Goal: Navigation & Orientation: Find specific page/section

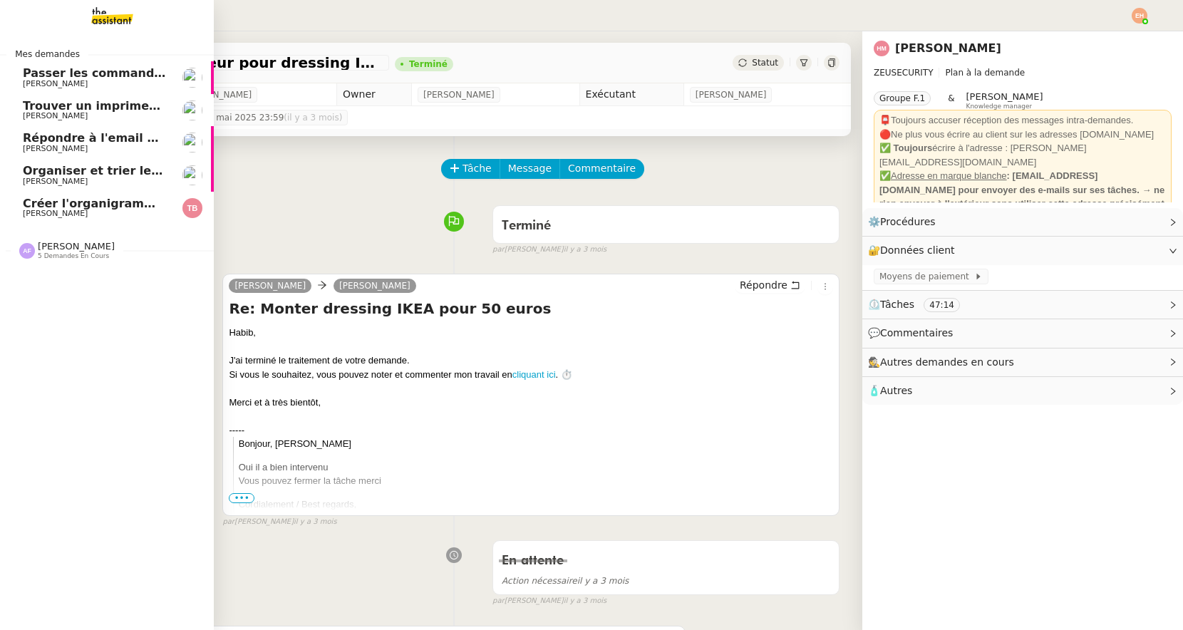
click at [137, 113] on span "[PERSON_NAME]" at bounding box center [95, 116] width 144 height 9
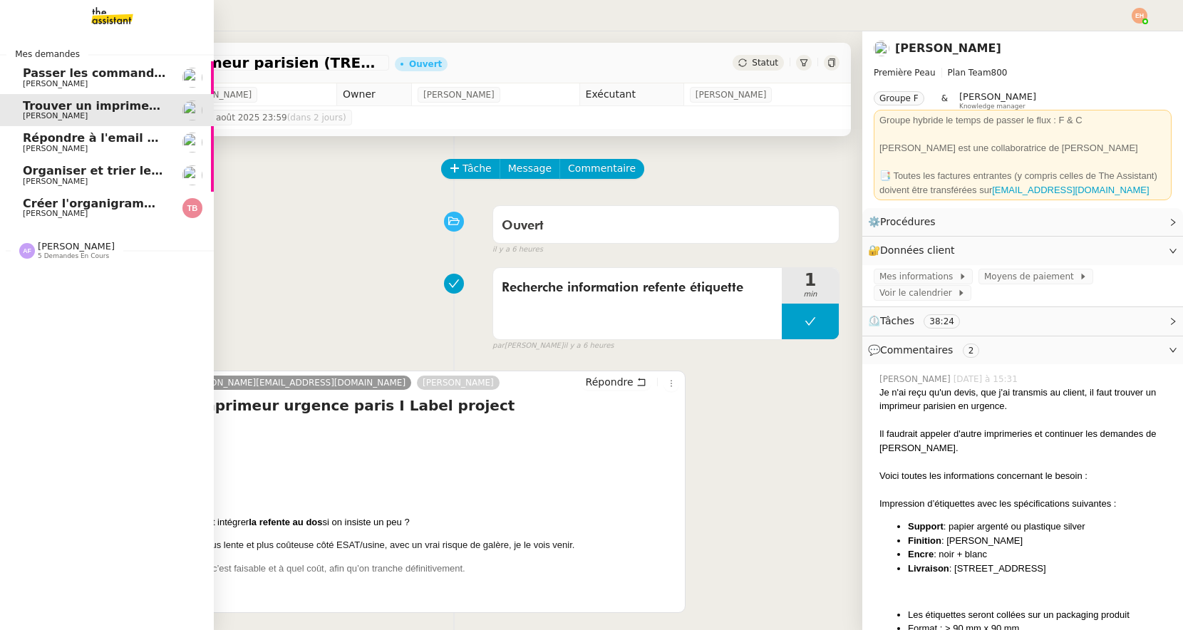
click at [115, 168] on span "Organiser et trier les documents sur Google Drive" at bounding box center [183, 171] width 321 height 14
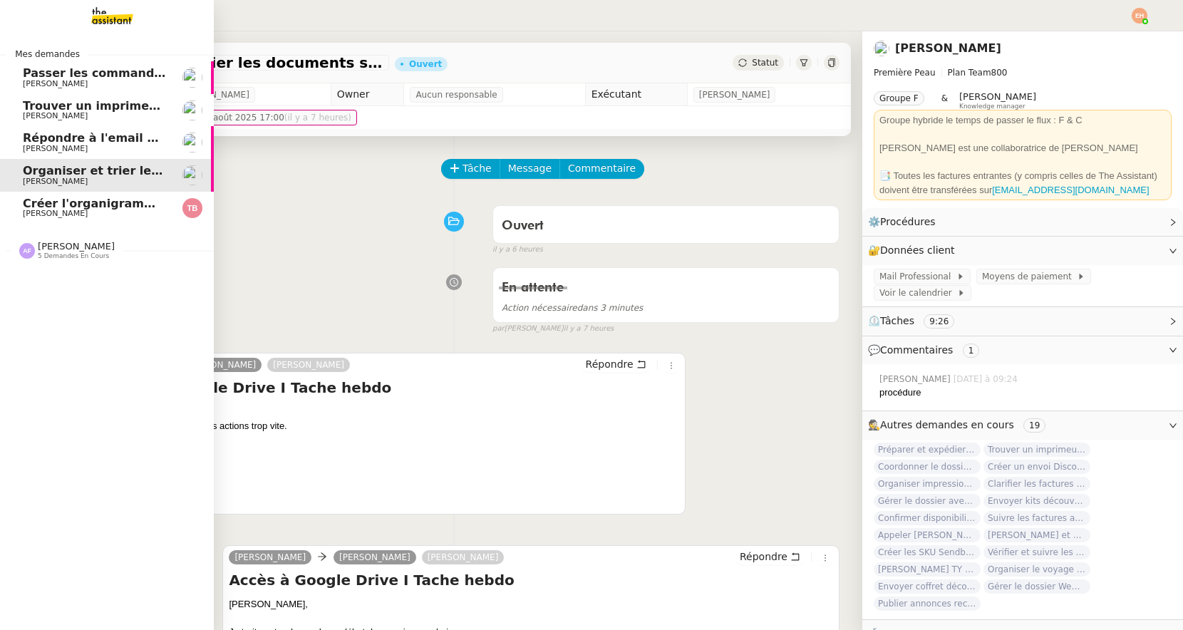
click at [157, 98] on link "Trouver un imprimeur parisien (TRES URGENT) [PERSON_NAME]" at bounding box center [107, 110] width 214 height 33
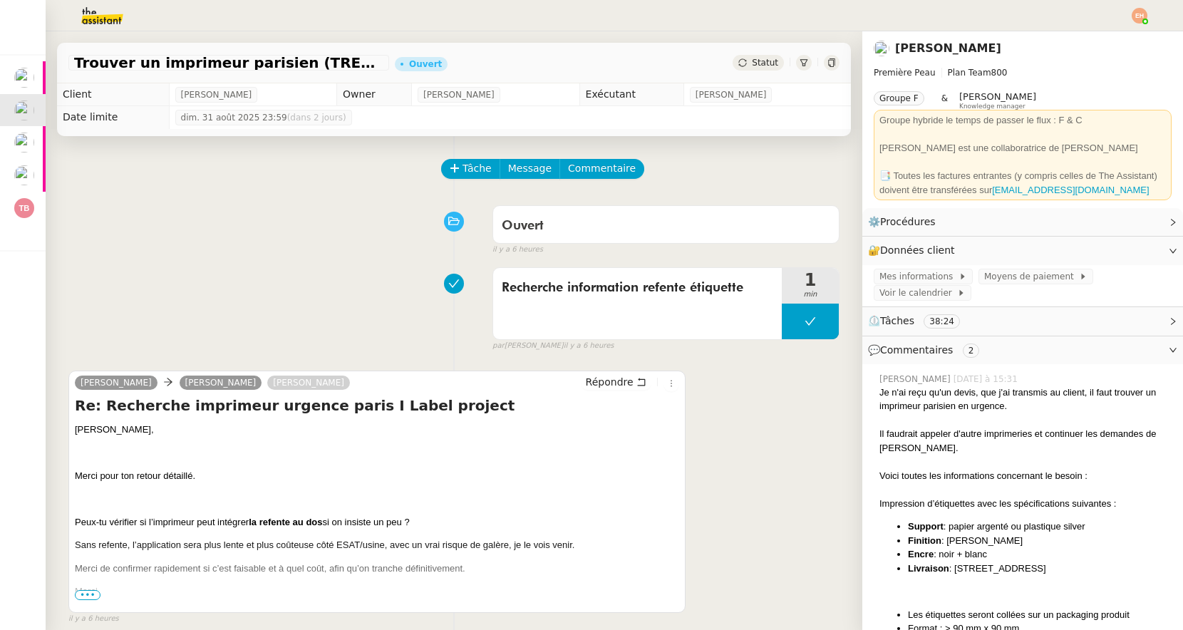
click at [188, 262] on div "Recherche information refente étiquette 1 min false par [PERSON_NAME] il y a 6 …" at bounding box center [453, 306] width 771 height 91
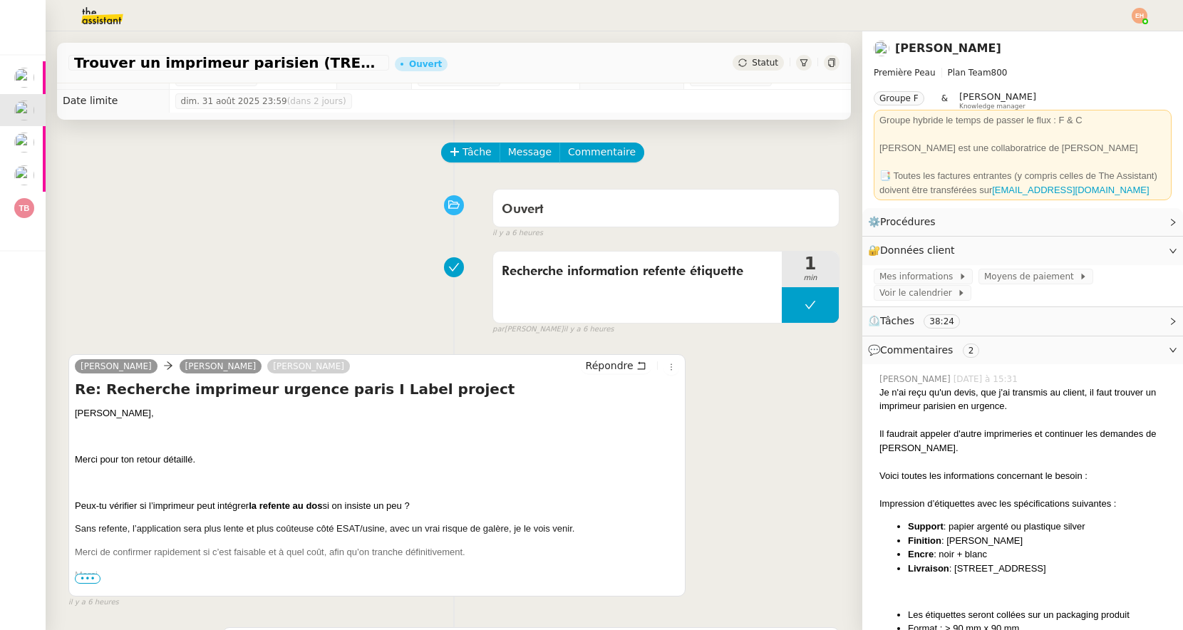
scroll to position [21, 0]
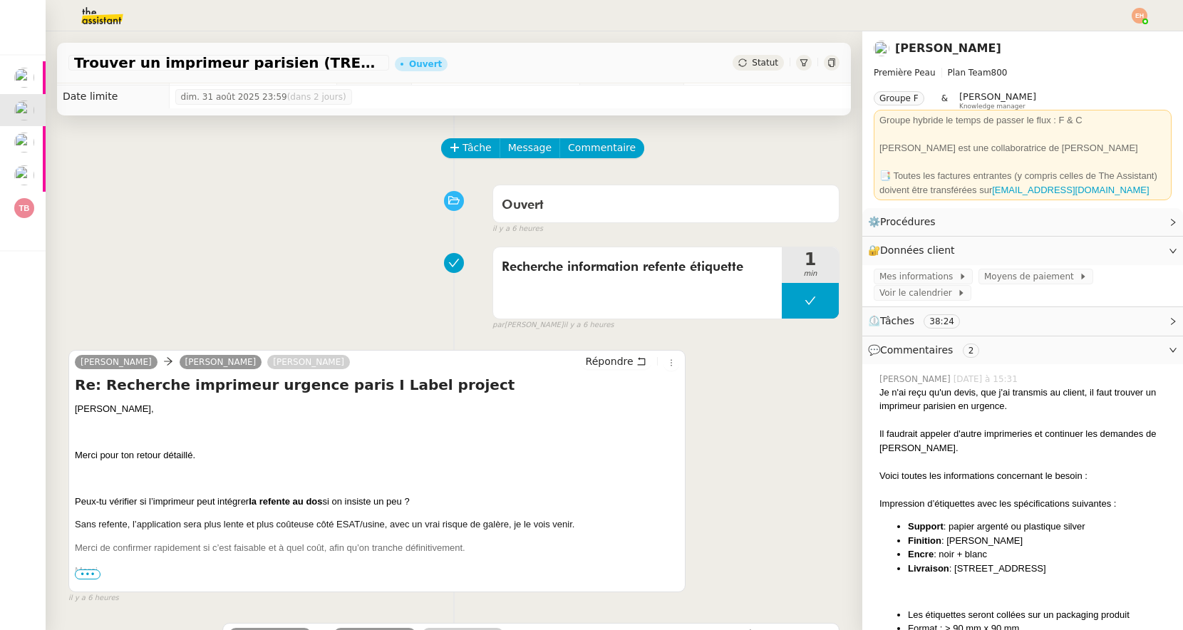
click at [88, 573] on span "•••" at bounding box center [88, 575] width 26 height 10
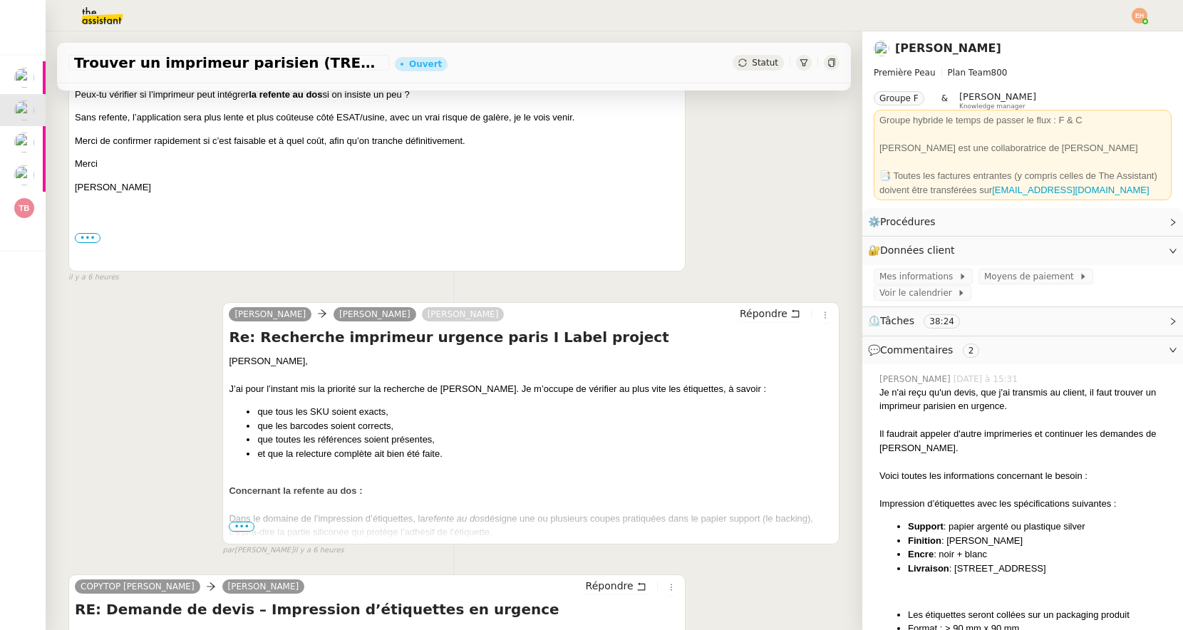
scroll to position [588, 0]
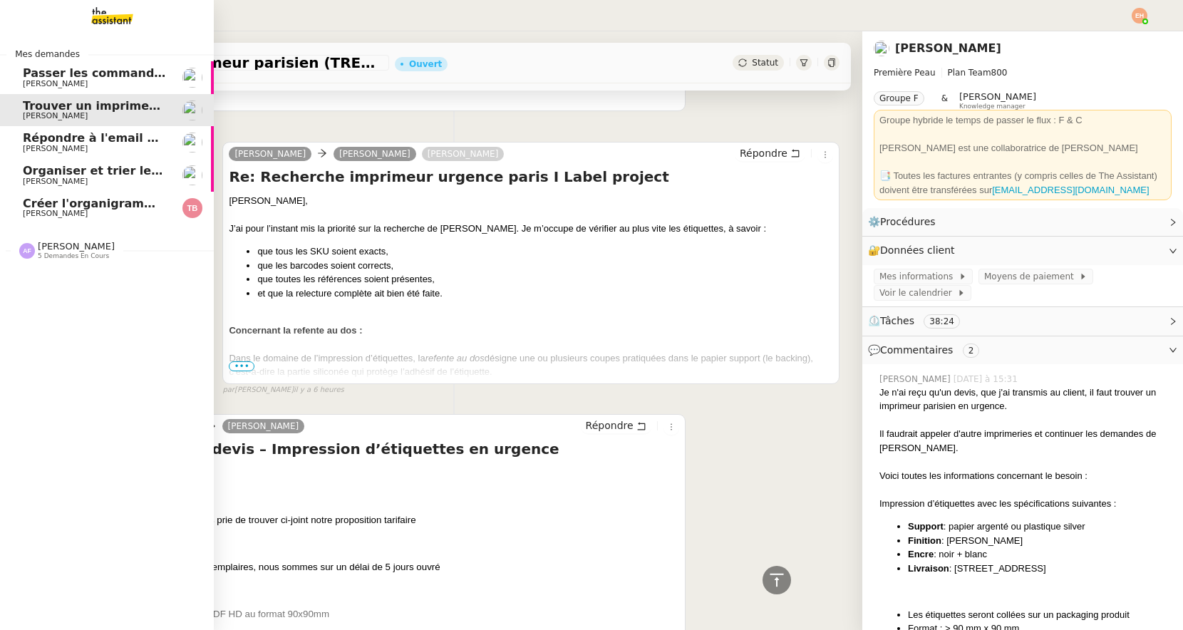
click at [34, 180] on span "[PERSON_NAME]" at bounding box center [55, 181] width 65 height 9
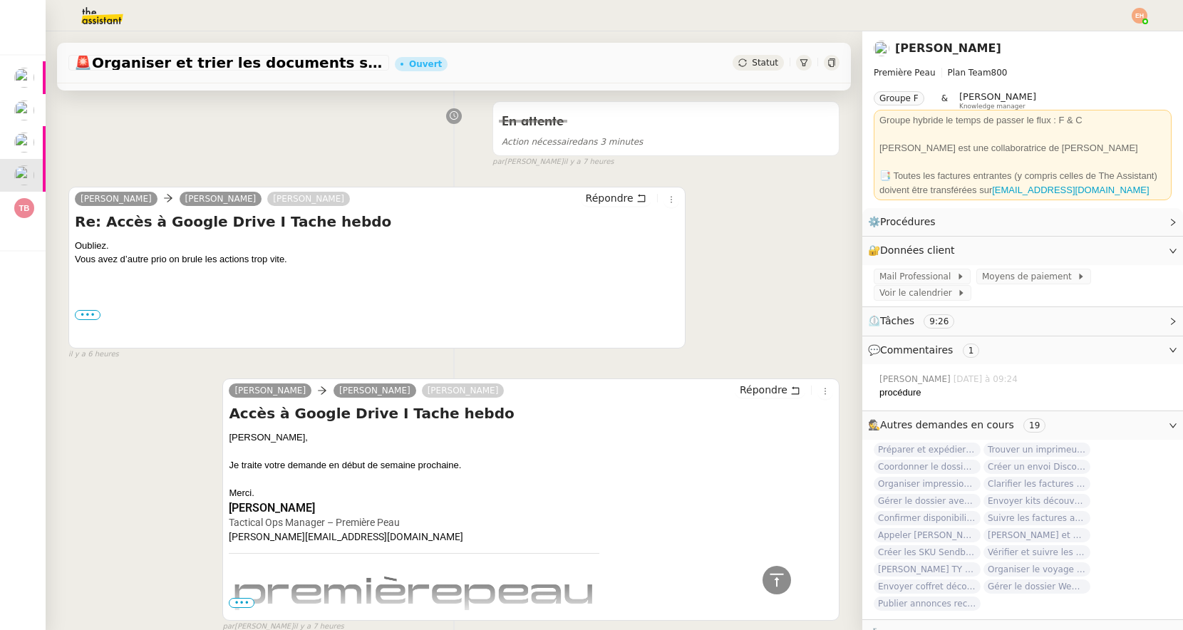
scroll to position [184, 0]
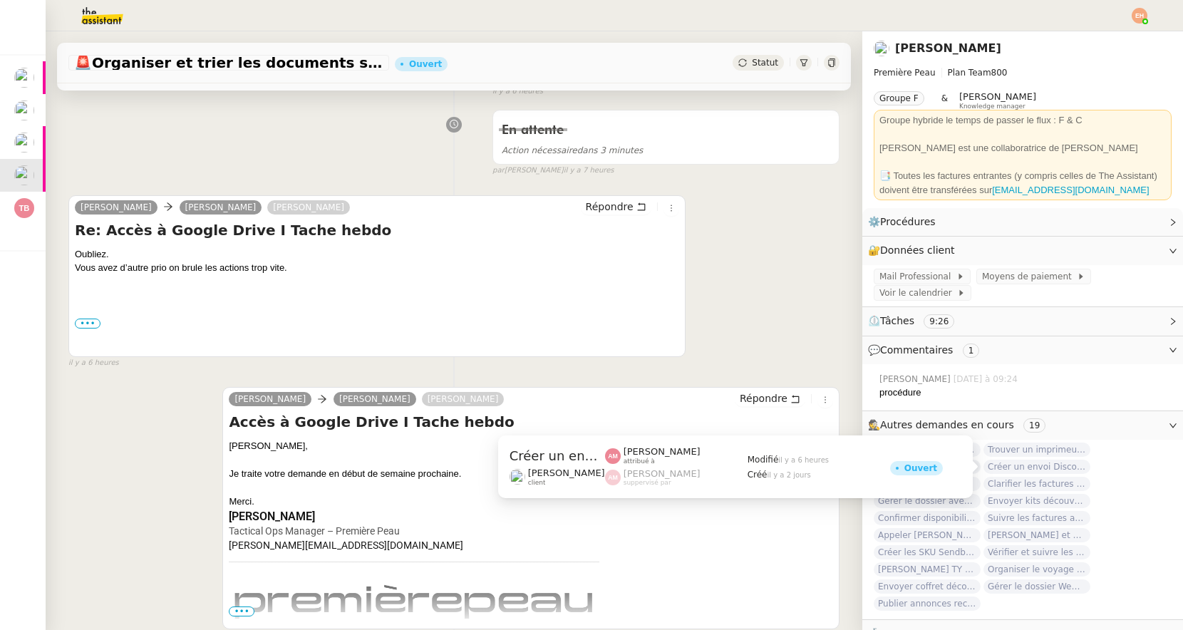
click at [1031, 468] on span "Créer un envoi Discovery Set à Aromi" at bounding box center [1037, 467] width 107 height 14
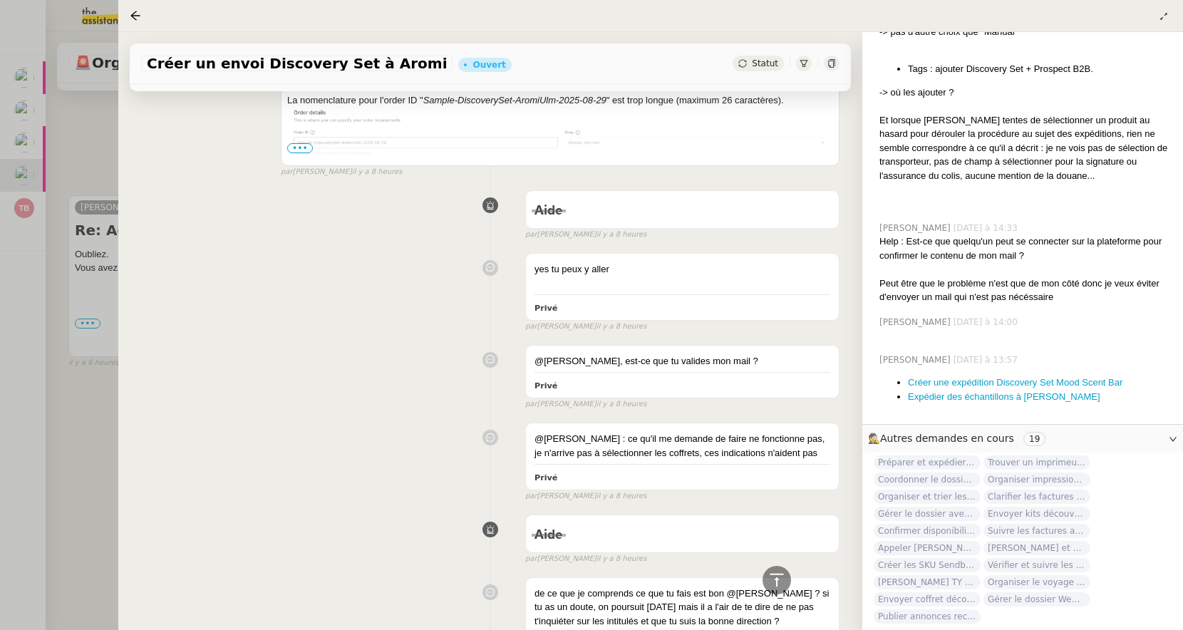
scroll to position [817, 0]
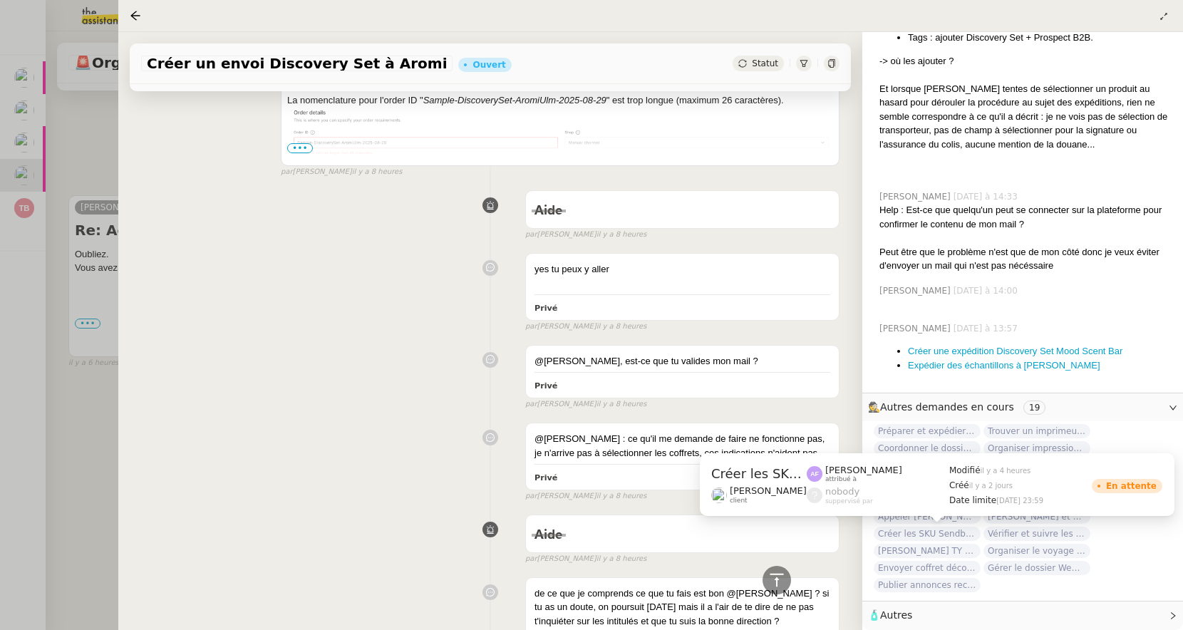
click at [895, 536] on span "Créer les SKU Sendbacks" at bounding box center [927, 534] width 107 height 14
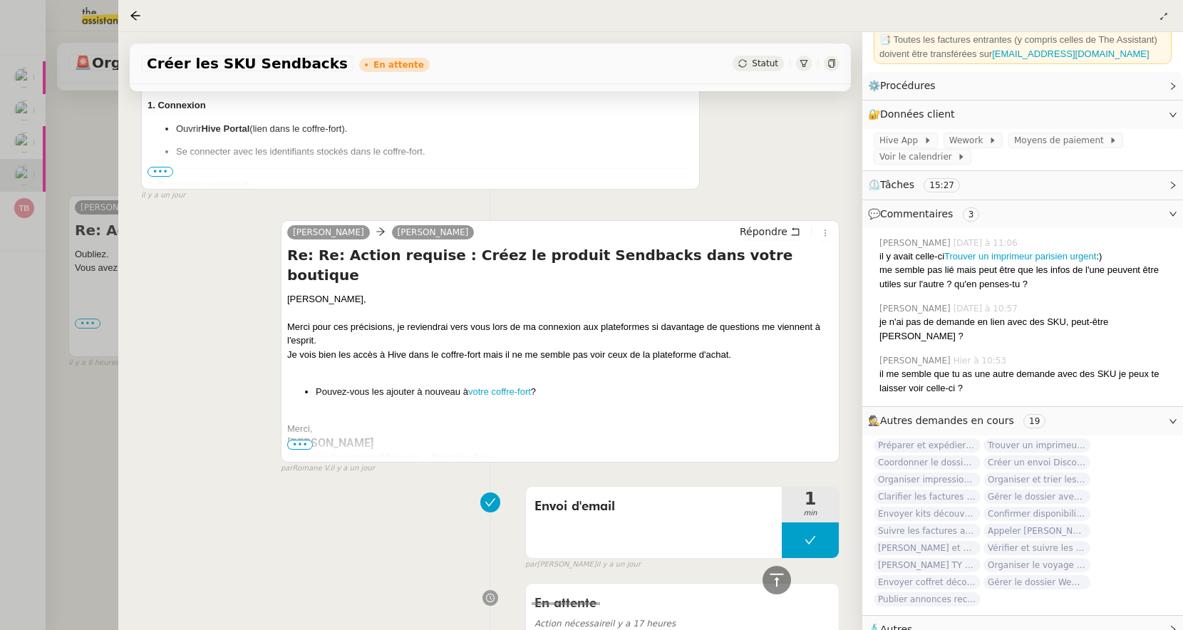
scroll to position [728, 0]
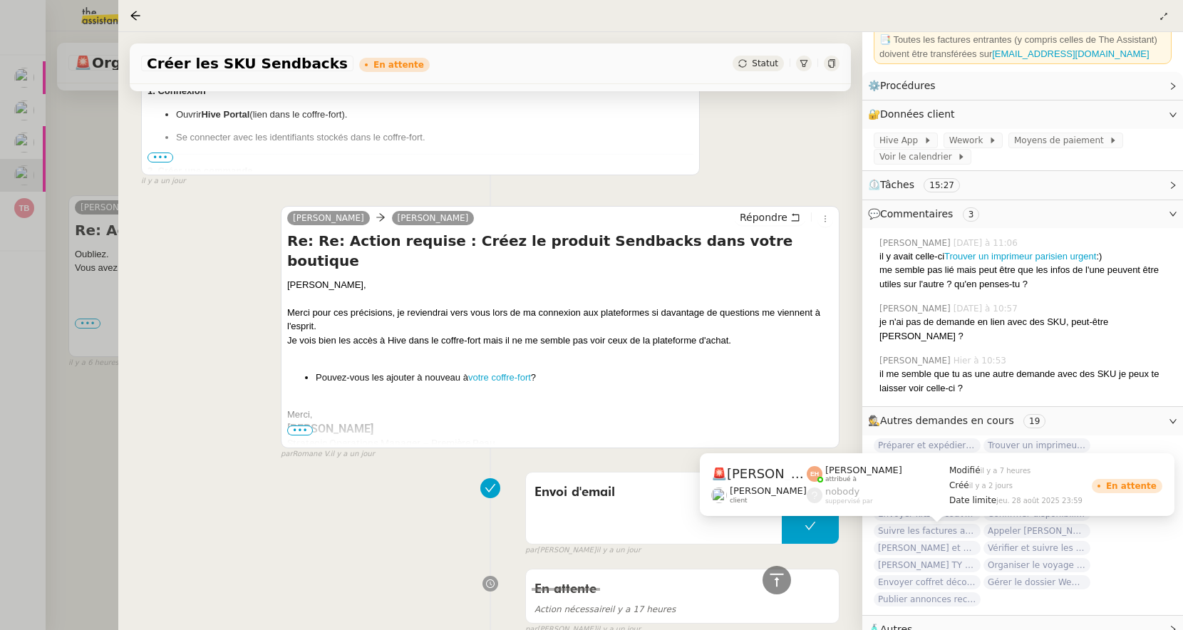
click at [896, 558] on span "[PERSON_NAME] TY notes" at bounding box center [927, 565] width 107 height 14
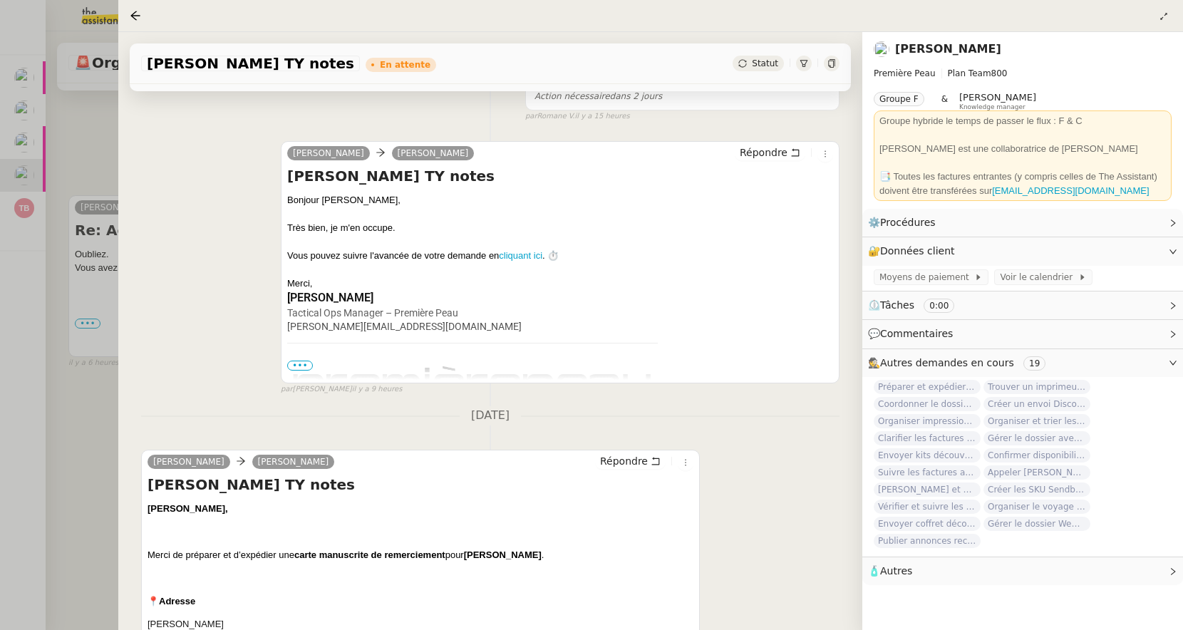
scroll to position [152, 0]
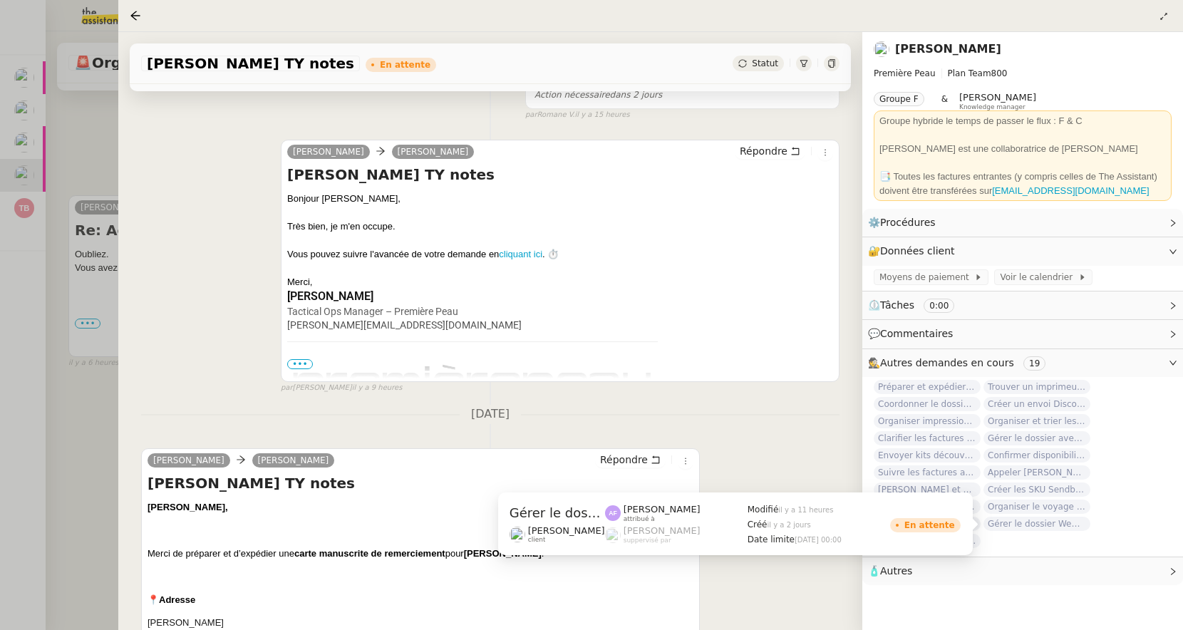
click at [1026, 523] on span "Gérer le dossier WeWork Trudaine" at bounding box center [1037, 524] width 107 height 14
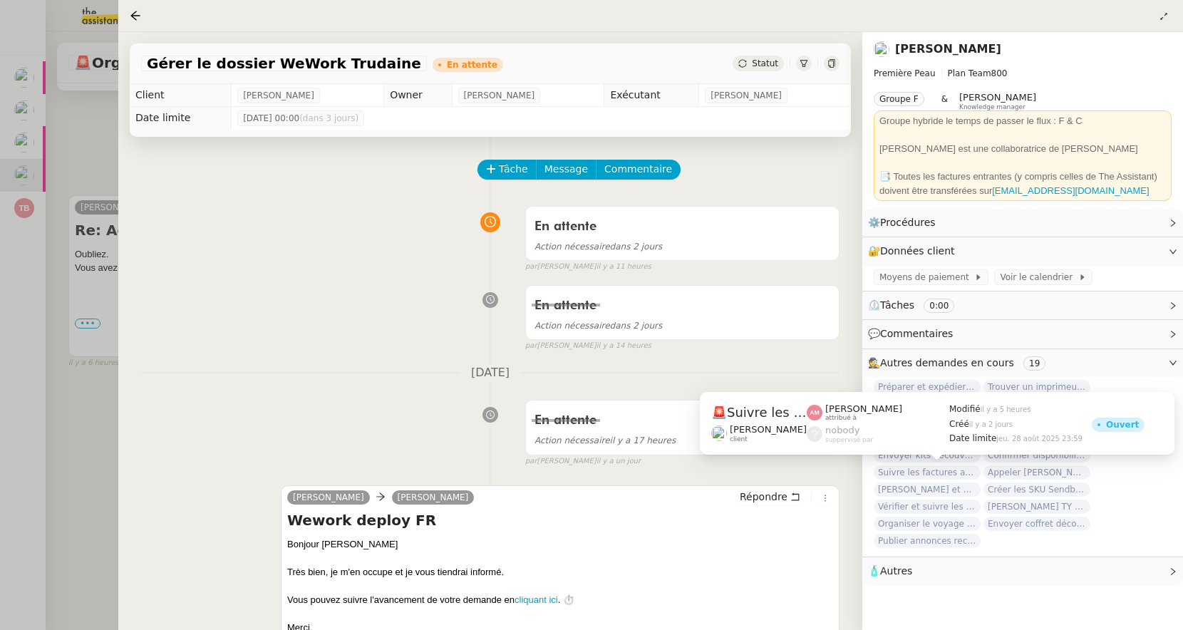
click at [891, 478] on span "Suivre les factures avec Flash Transports" at bounding box center [927, 472] width 107 height 14
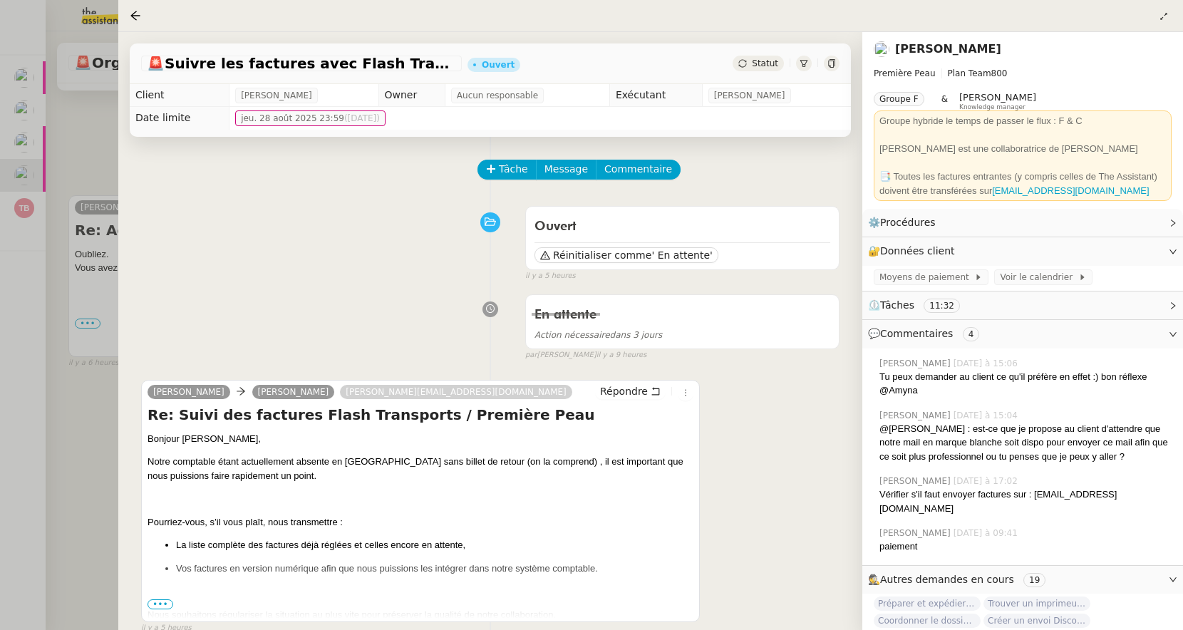
click at [34, 152] on div at bounding box center [591, 315] width 1183 height 630
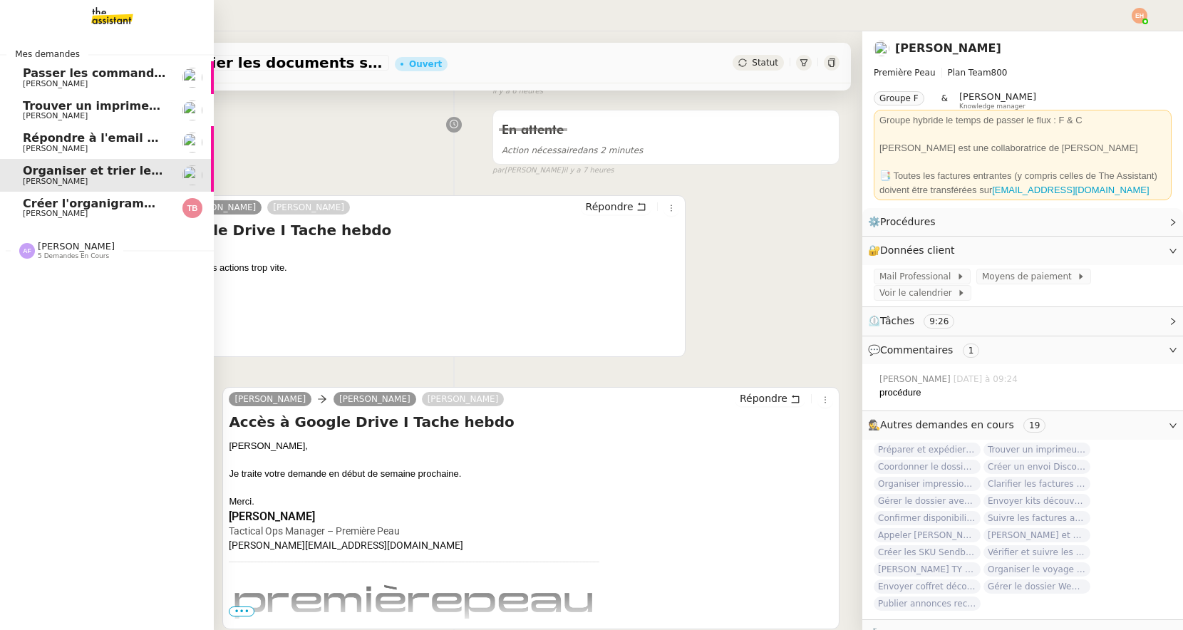
click at [32, 215] on span "[PERSON_NAME]" at bounding box center [55, 213] width 65 height 9
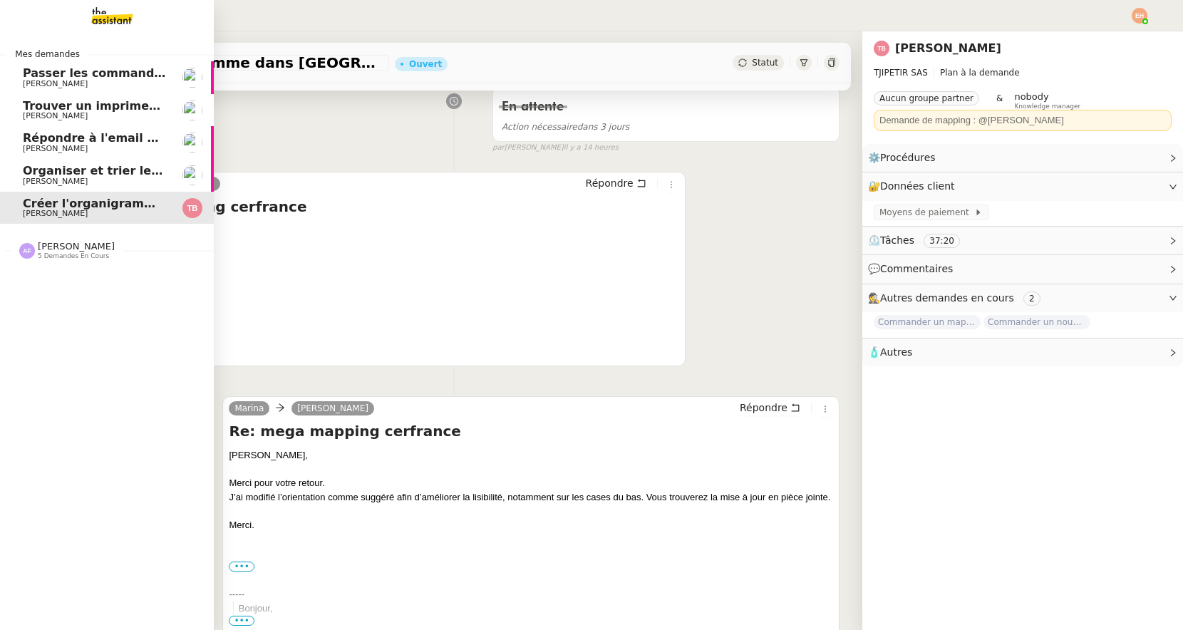
scroll to position [184, 0]
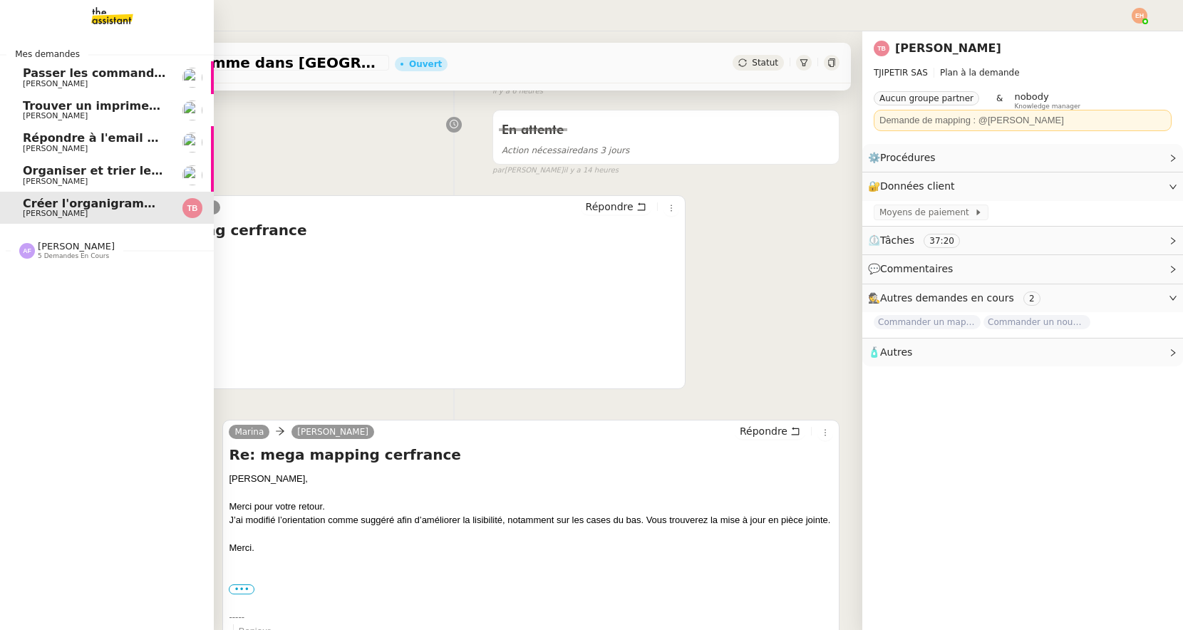
click at [110, 145] on span "[PERSON_NAME]" at bounding box center [95, 149] width 144 height 9
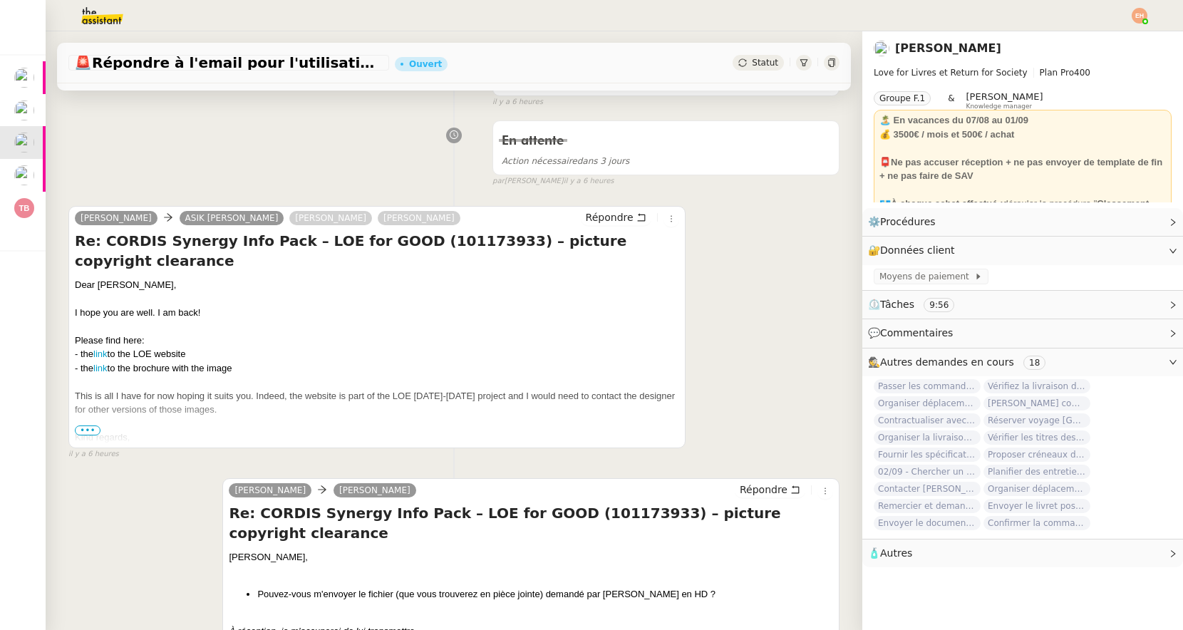
scroll to position [267, 0]
